Goal: Book appointment/travel/reservation

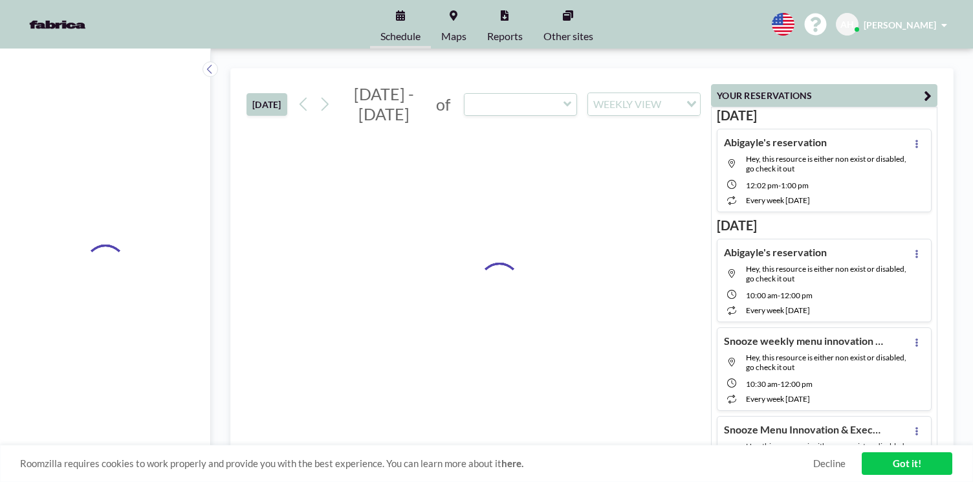
type input "BN1 "Market Minds""
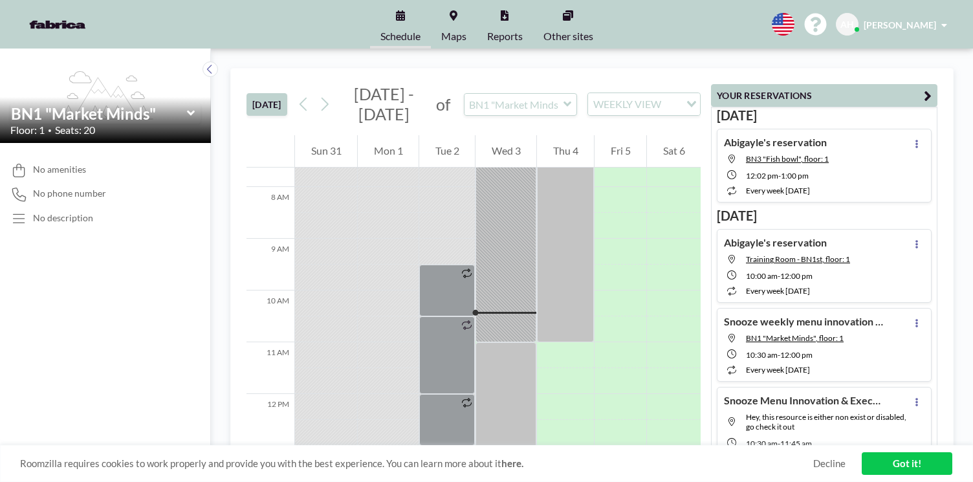
scroll to position [399, 0]
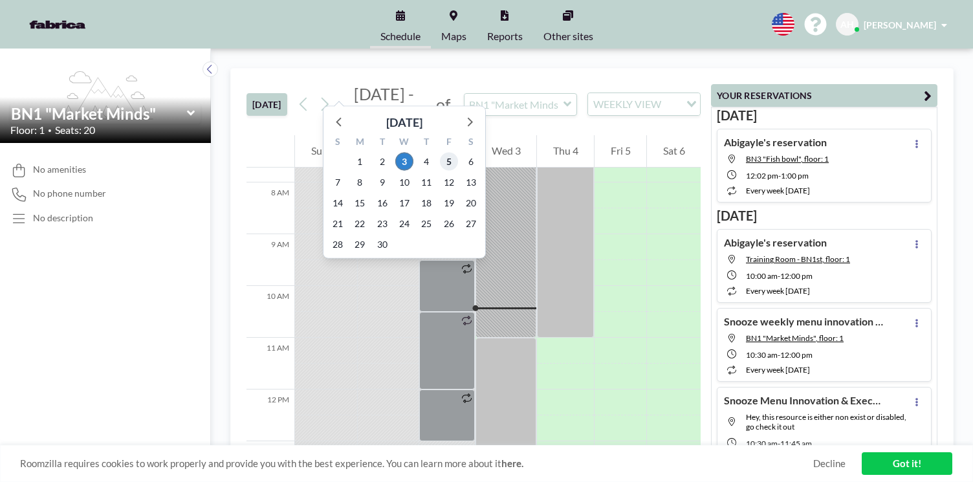
click at [440, 153] on span "5" at bounding box center [449, 162] width 18 height 18
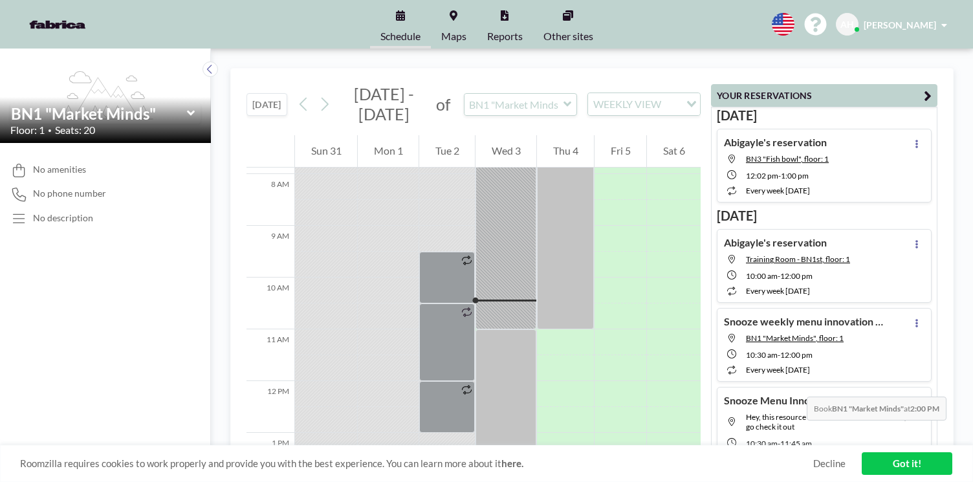
scroll to position [408, 0]
click at [628, 458] on div at bounding box center [621, 471] width 52 height 26
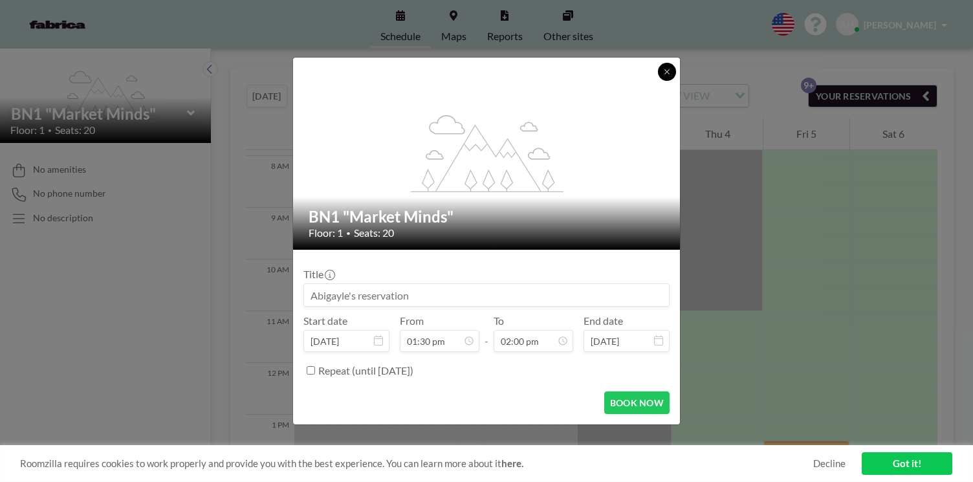
click at [658, 81] on button at bounding box center [667, 72] width 18 height 18
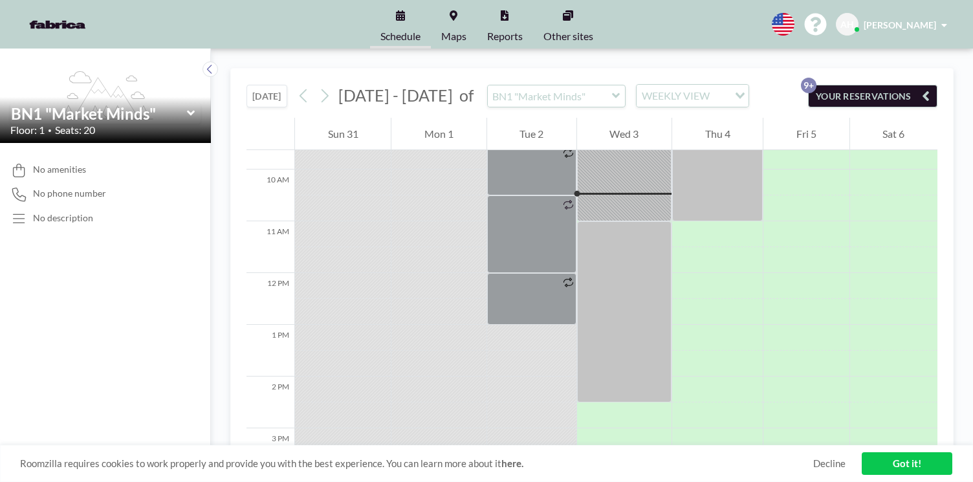
scroll to position [502, 0]
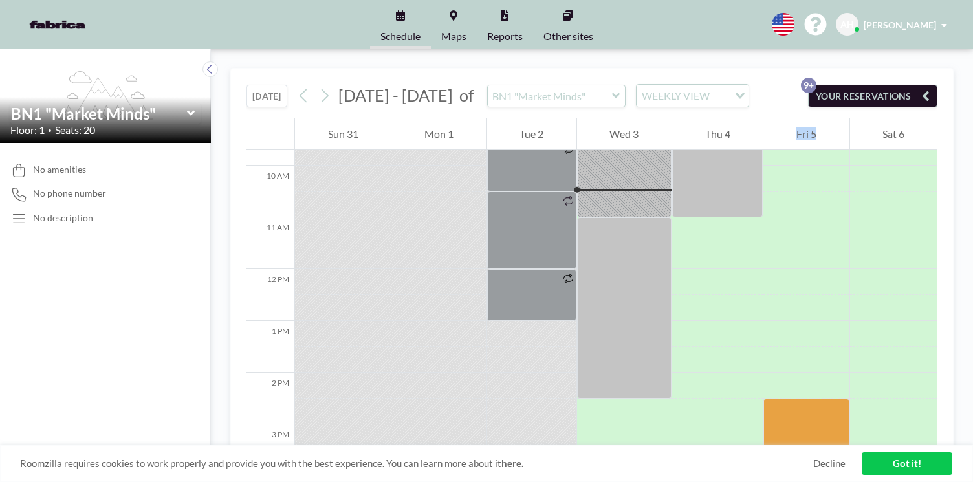
drag, startPoint x: 752, startPoint y: 248, endPoint x: 736, endPoint y: 384, distance: 137.5
click at [736, 384] on div "12 AM 1 AM 2 AM 3 AM 4 AM 5 AM 6 AM 7 AM 8 AM 9 AM 10 AM 11 AM 12 PM 1 PM 2 PM …" at bounding box center [592, 253] width 691 height 1275
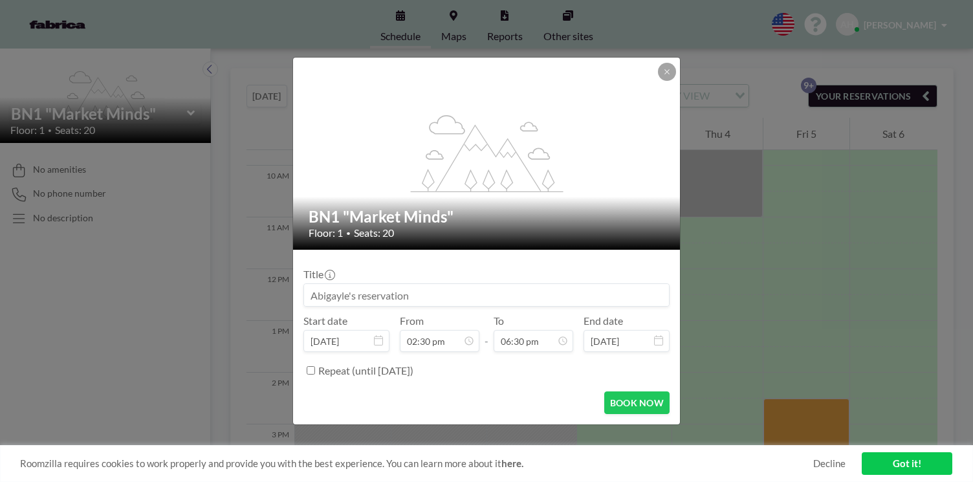
click at [420, 284] on input at bounding box center [486, 295] width 365 height 22
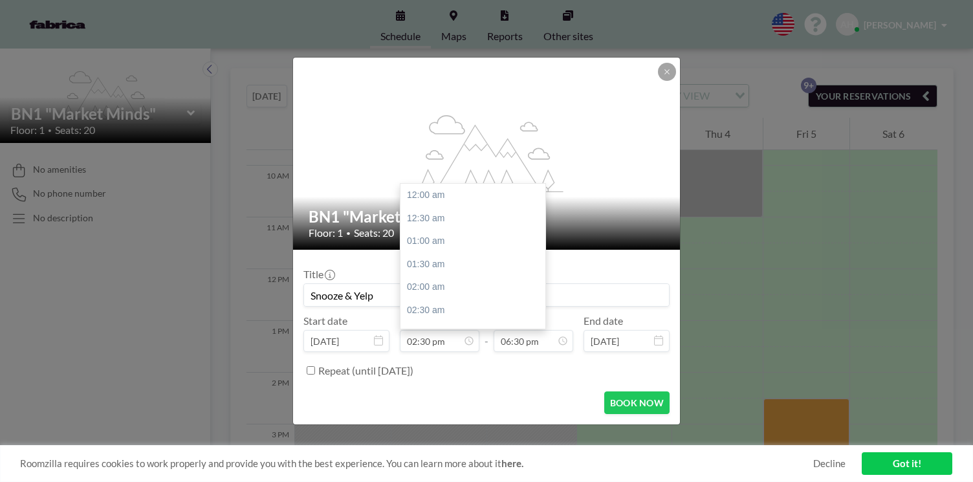
scroll to position [599, 0]
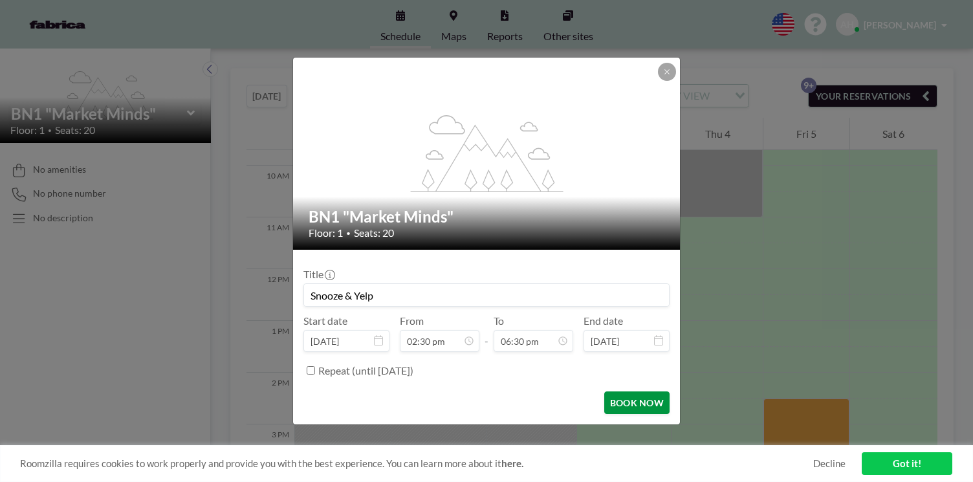
type input "Snooze & Yelp"
click at [606, 391] on button "BOOK NOW" at bounding box center [636, 402] width 65 height 23
